Goal: Task Accomplishment & Management: Use online tool/utility

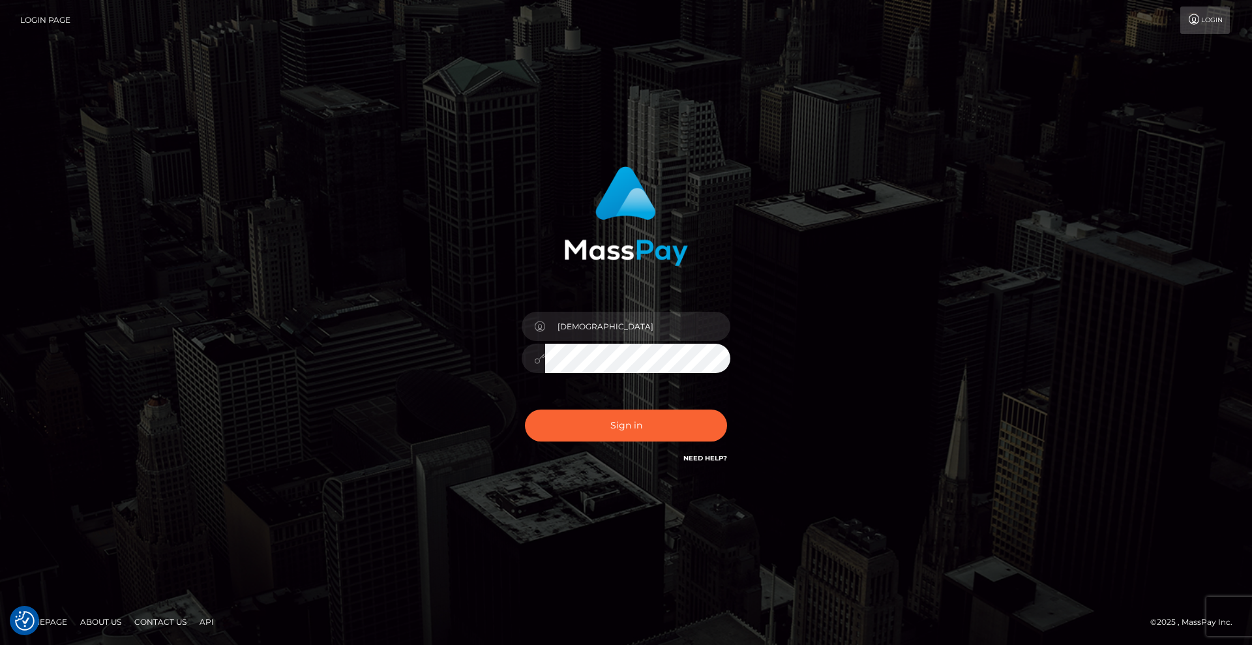
click at [618, 417] on button "Sign in" at bounding box center [626, 426] width 202 height 32
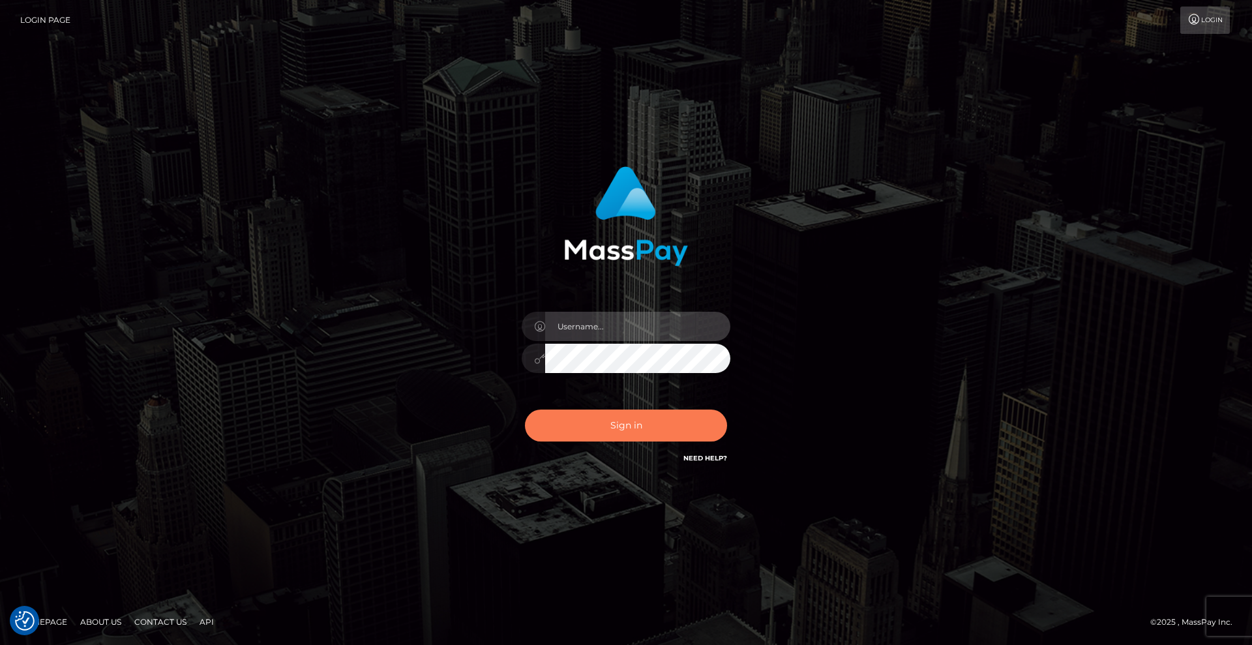
type input "Lady"
click at [619, 421] on button "Sign in" at bounding box center [626, 426] width 202 height 32
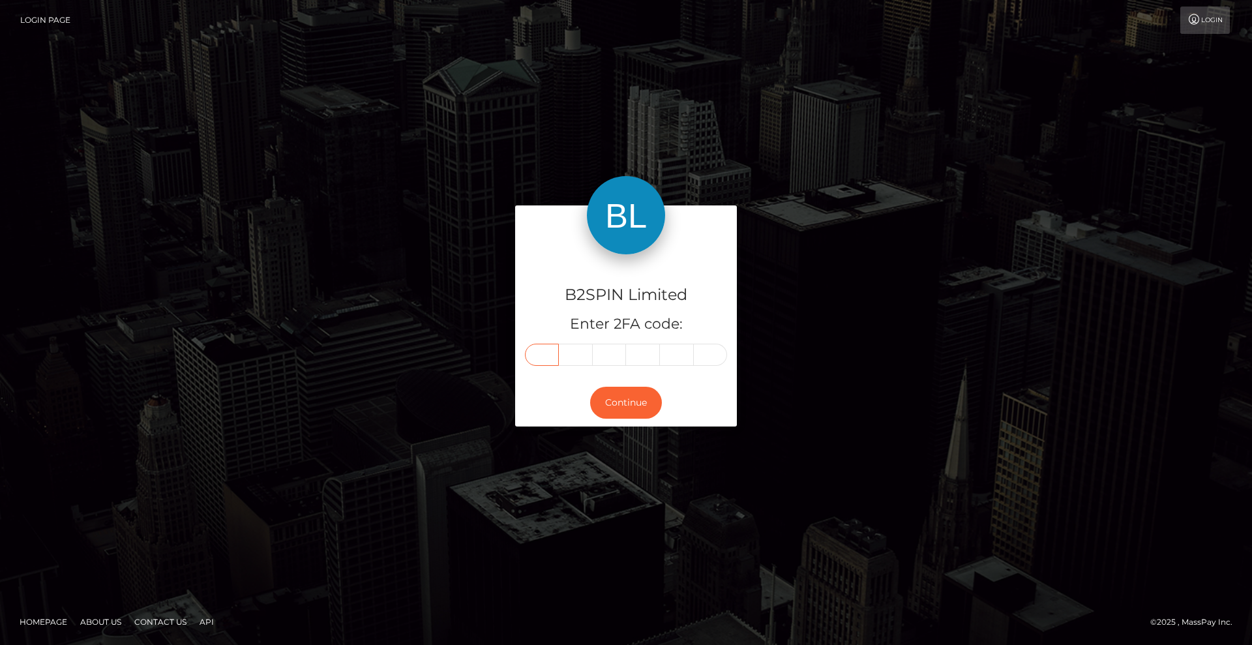
click at [546, 357] on input "text" at bounding box center [542, 355] width 34 height 22
type input "1"
type input "5"
type input "2"
type input "6"
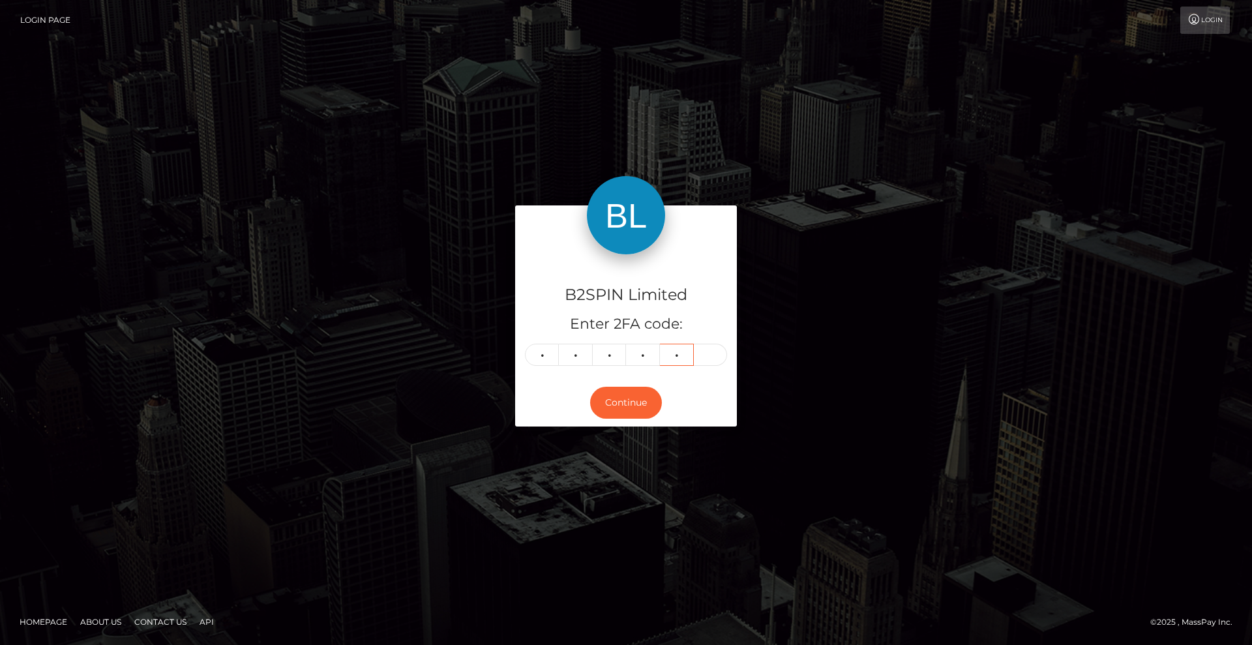
type input "0"
type input "5"
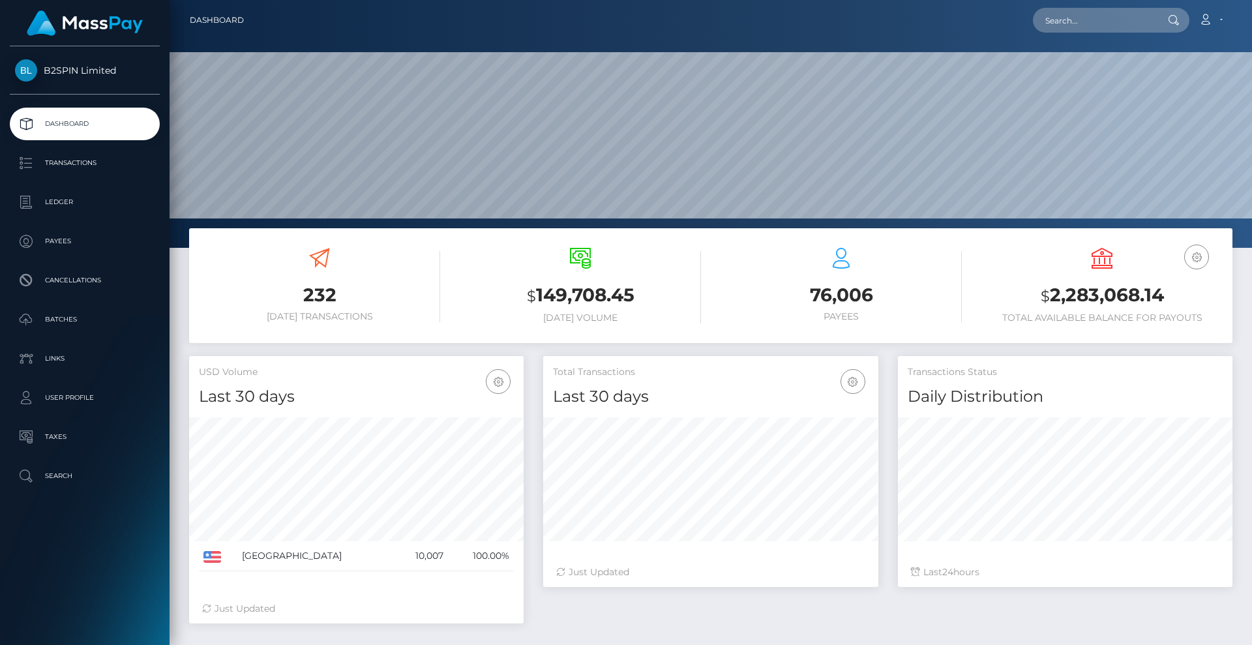
scroll to position [232, 335]
click at [80, 159] on p "Transactions" at bounding box center [85, 163] width 140 height 20
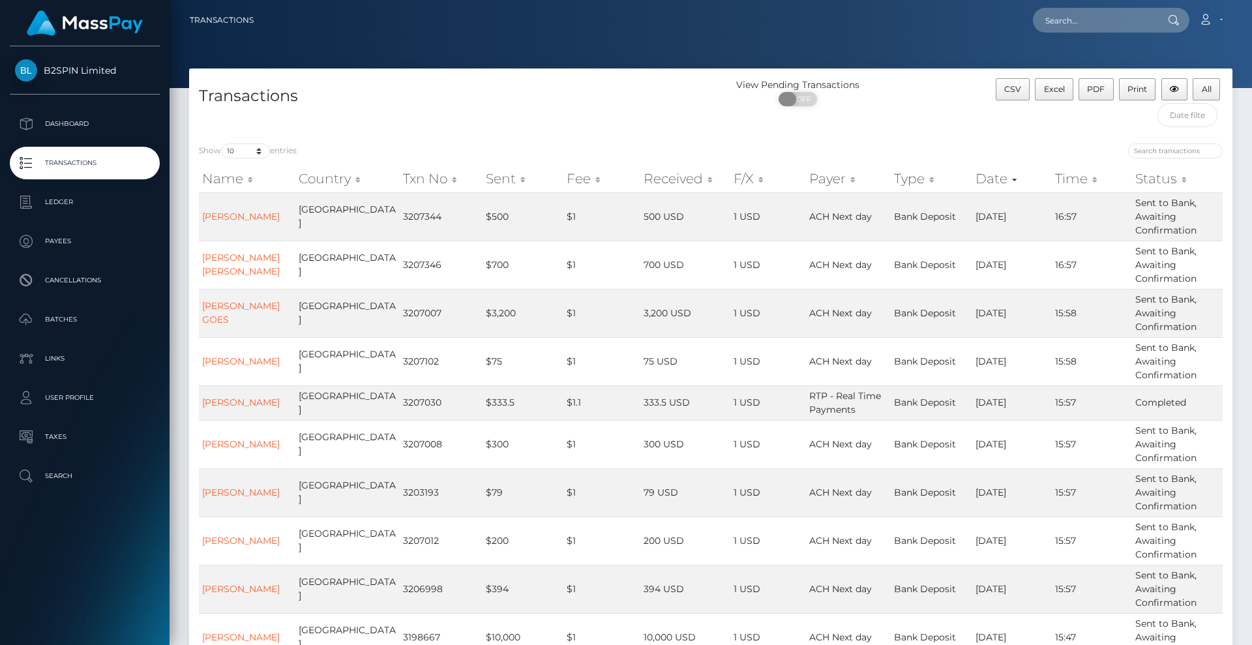
click at [802, 97] on span "OFF" at bounding box center [802, 99] width 33 height 14
checkbox input "true"
click at [254, 153] on select "10 25 50 100 250 500 1,000 3,500" at bounding box center [245, 151] width 49 height 15
select select "3500"
click at [222, 144] on select "10 25 50 100 250 500 1,000 3,500" at bounding box center [245, 151] width 49 height 15
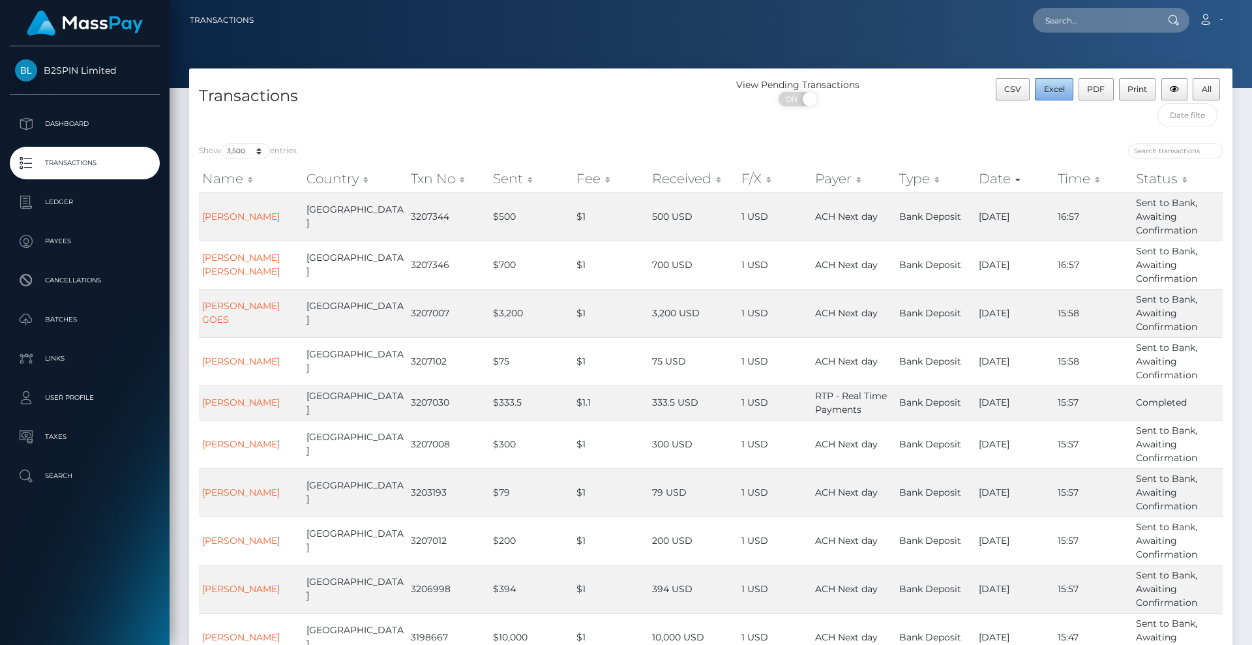
click at [1047, 79] on button "Excel" at bounding box center [1054, 89] width 38 height 22
